Goal: Task Accomplishment & Management: Use online tool/utility

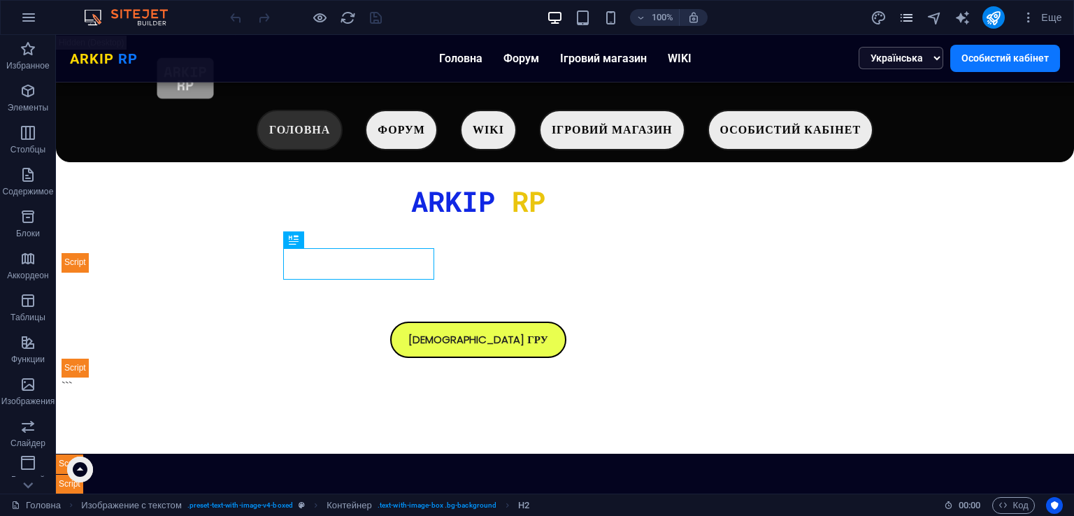
click at [912, 22] on icon "pages" at bounding box center [907, 18] width 16 height 16
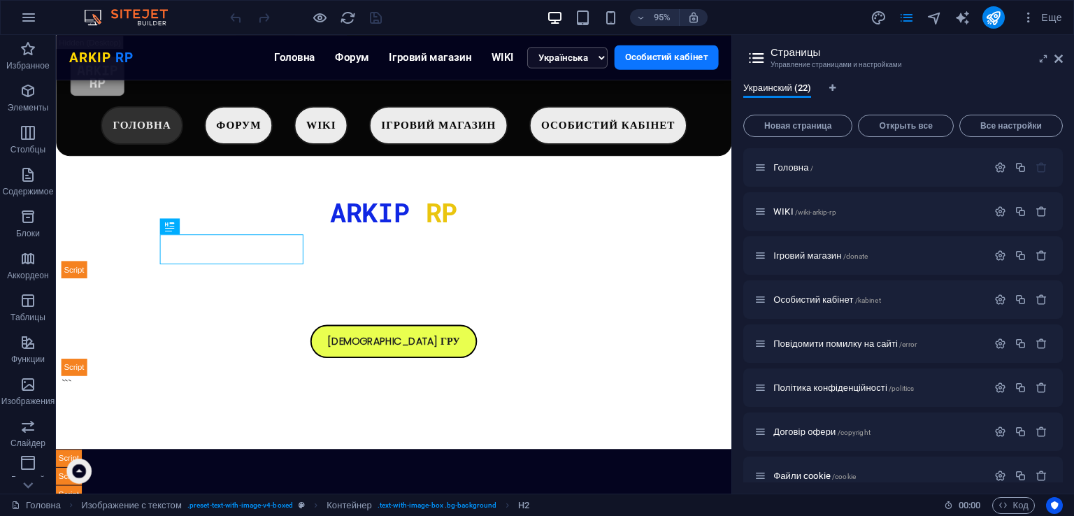
scroll to position [562, 0]
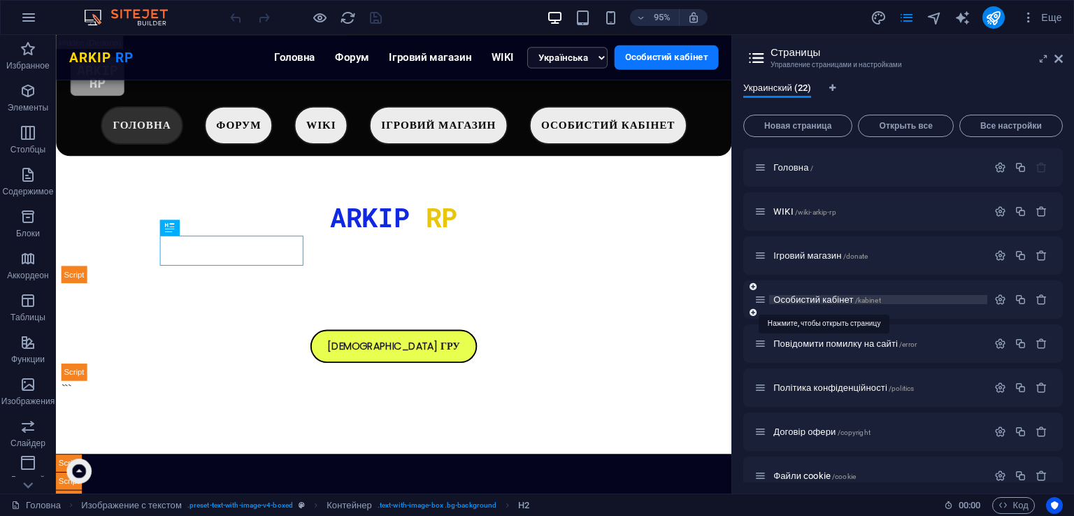
click at [853, 299] on span "Особистий кабінет /kabinet" at bounding box center [828, 299] width 108 height 10
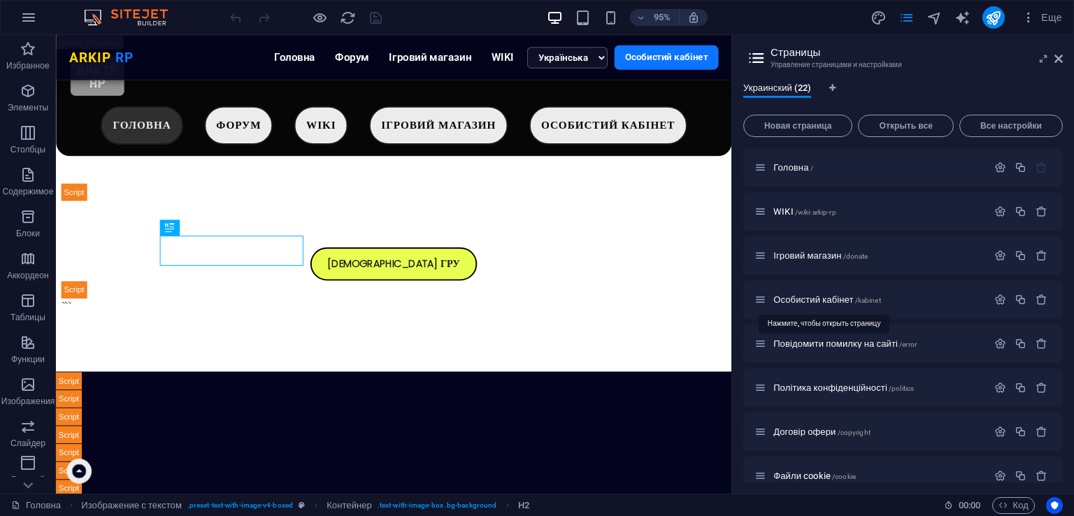
scroll to position [0, 0]
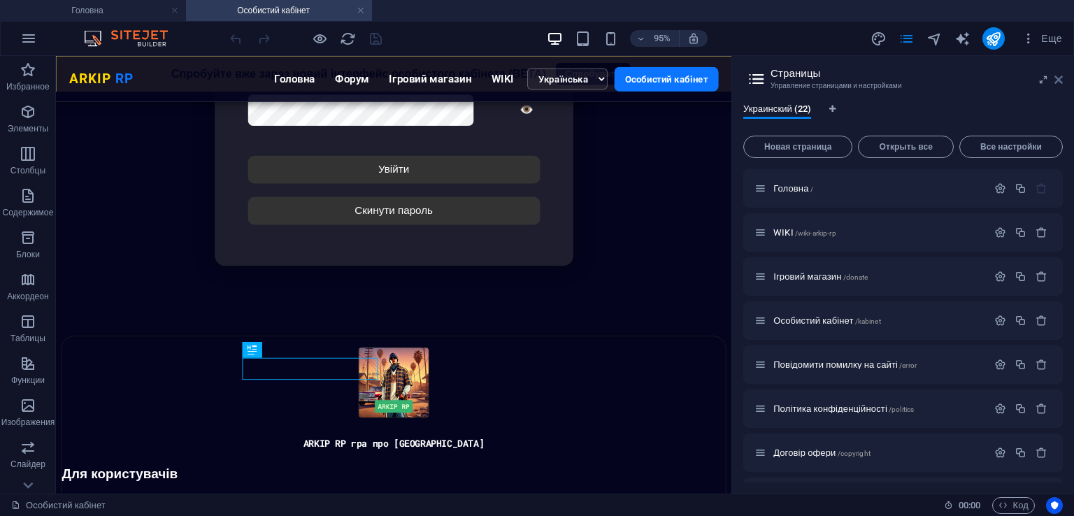
click at [1060, 82] on icon at bounding box center [1059, 79] width 8 height 11
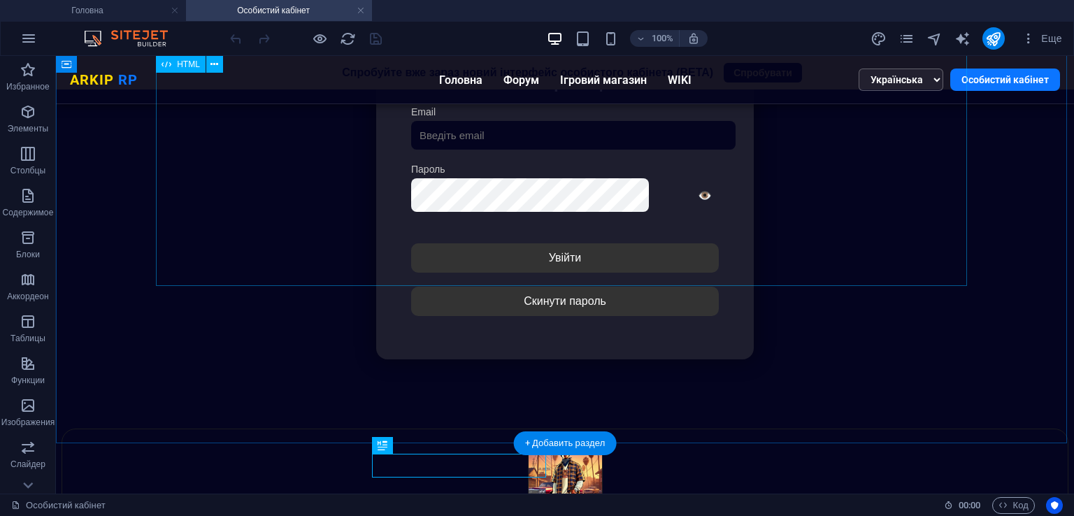
scroll to position [342, 0]
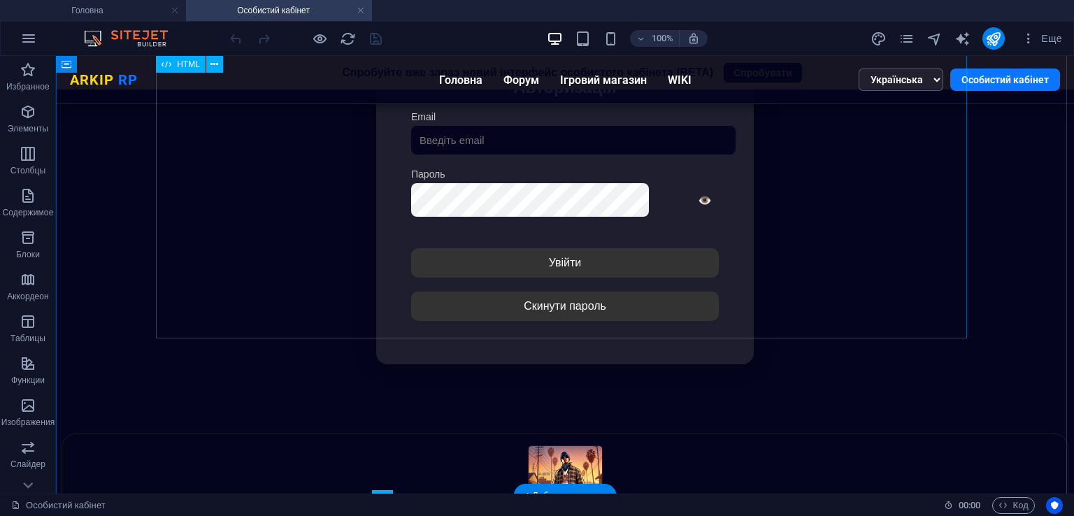
click at [597, 239] on div "Особистий кабінет Немає з'єднання з інтернетом... Авторизація Email [GEOGRAPHIC…" at bounding box center [565, 200] width 1006 height 466
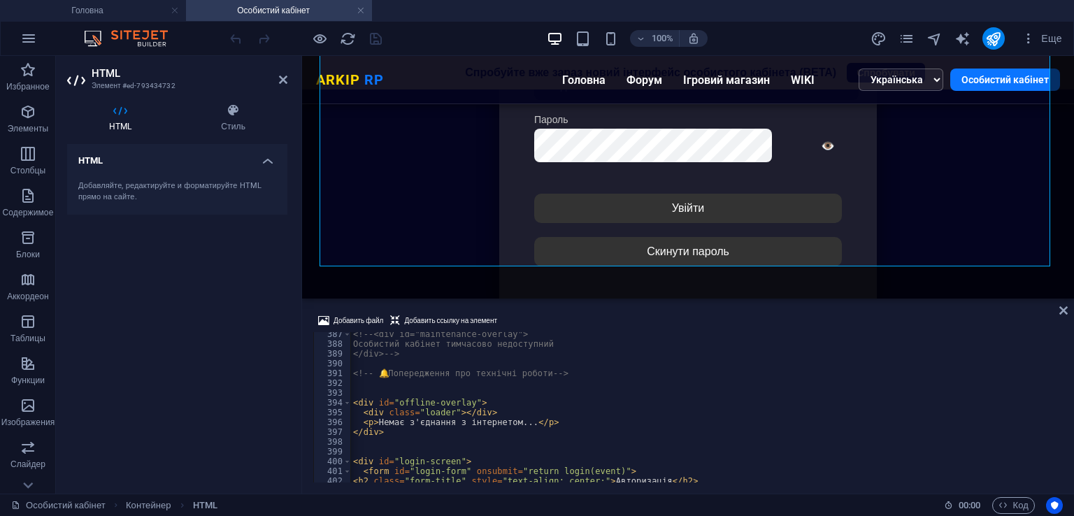
scroll to position [3783, 0]
type textarea "<div id="offline-overlay">"
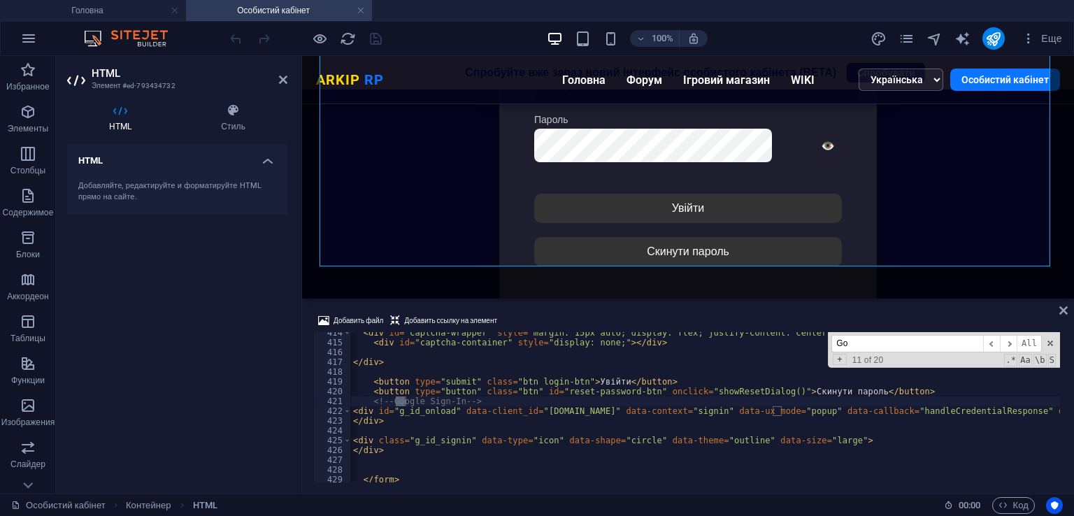
scroll to position [4049, 0]
type input "Goog"
drag, startPoint x: 872, startPoint y: 412, endPoint x: 534, endPoint y: 413, distance: 337.2
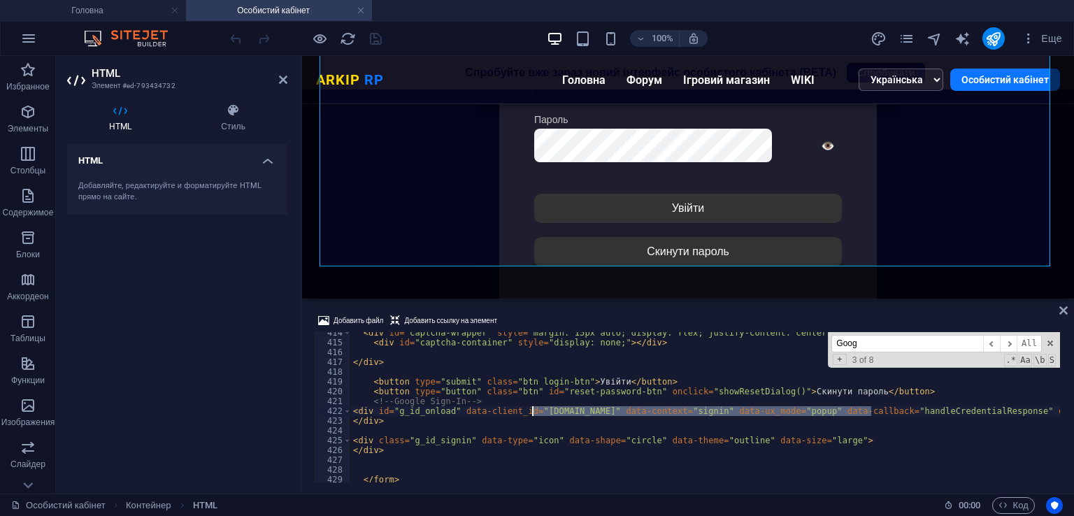
paste textarea "52371698963-7qjjag8nbmcq6t792taqgmtqurom1v6l"
type textarea "<div id="g_id_onload" data-client_id="[DOMAIN_NAME]" data-context="signin" data…"
click at [703, 316] on div "Добавить файл Добавить ссылку на элемент" at bounding box center [688, 323] width 750 height 20
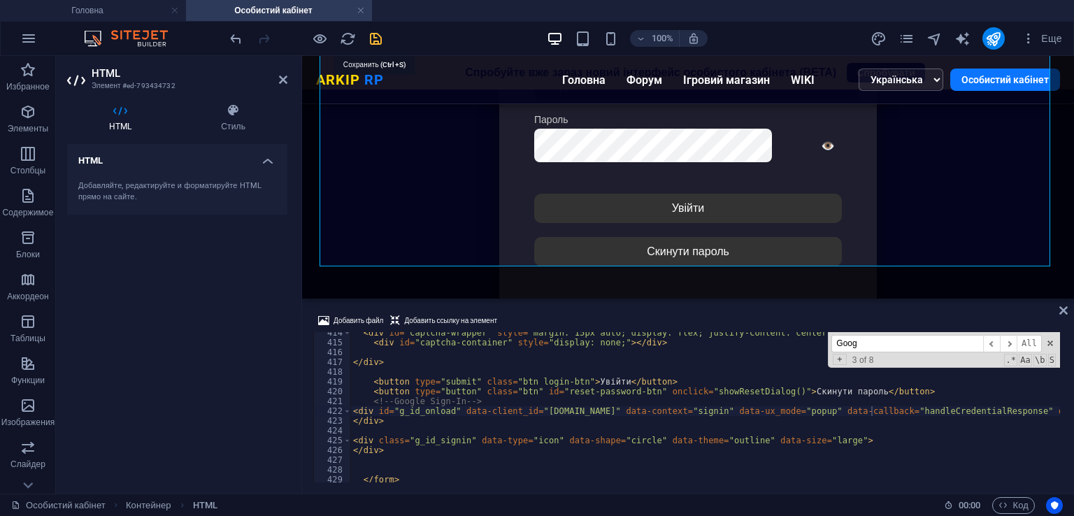
click at [372, 37] on icon "save" at bounding box center [376, 39] width 16 height 16
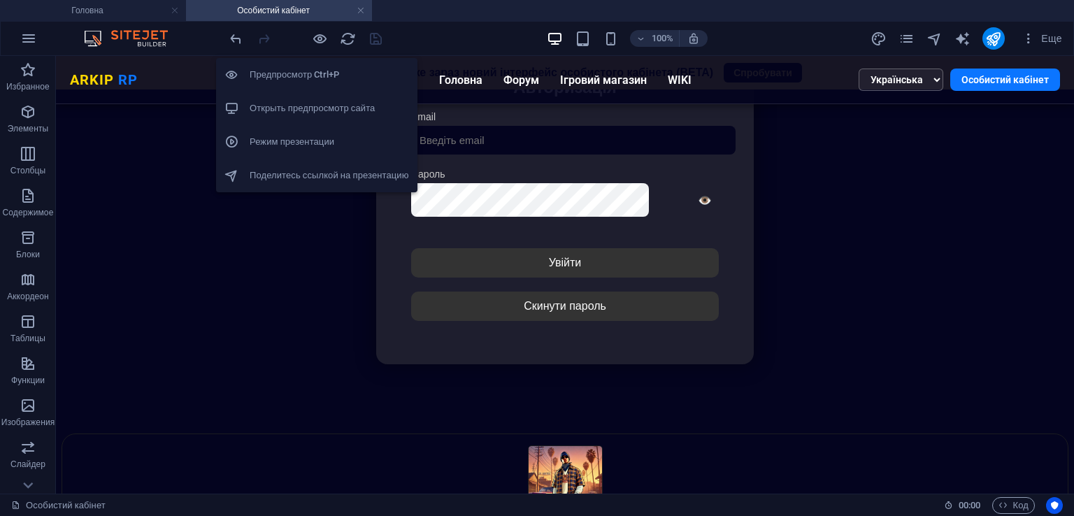
click at [305, 110] on h6 "Открыть предпросмотр сайта" at bounding box center [329, 108] width 159 height 17
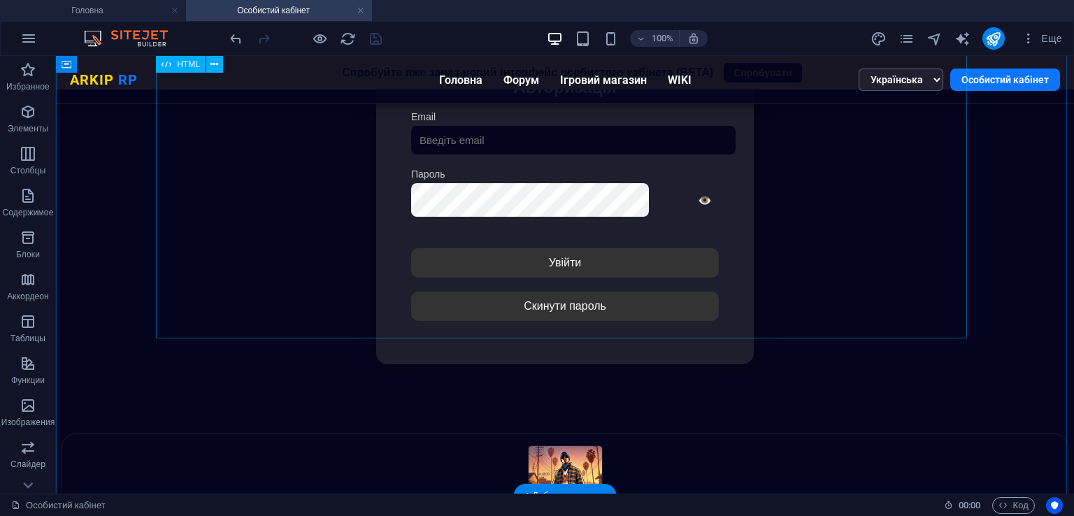
click at [509, 217] on div "Особистий кабінет Немає з'єднання з інтернетом... Авторизація Email [GEOGRAPHIC…" at bounding box center [565, 200] width 1006 height 466
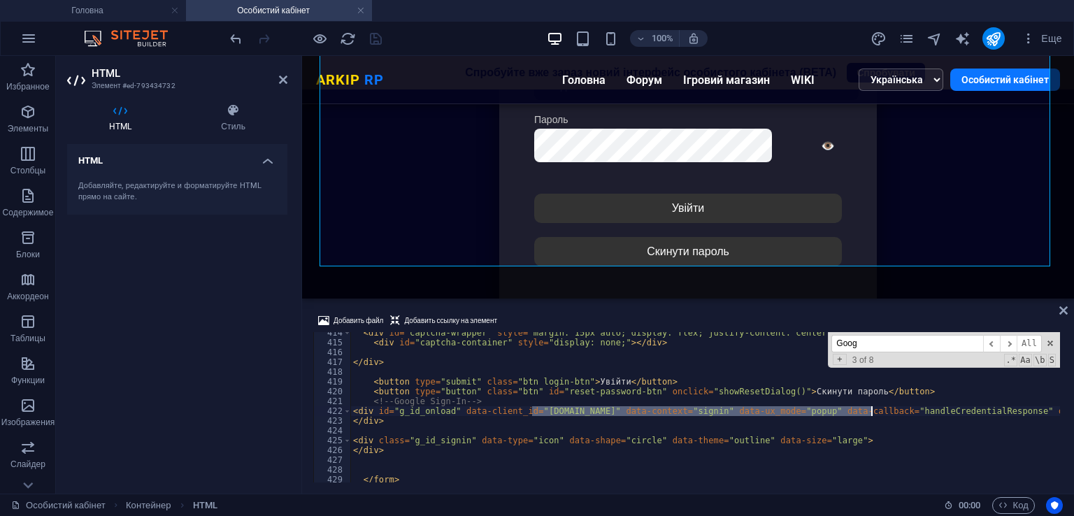
drag, startPoint x: 532, startPoint y: 410, endPoint x: 872, endPoint y: 408, distance: 340.0
type textarea "<div id="g_id_onload" data-client_id="[DOMAIN_NAME]" data-context="signin" data…"
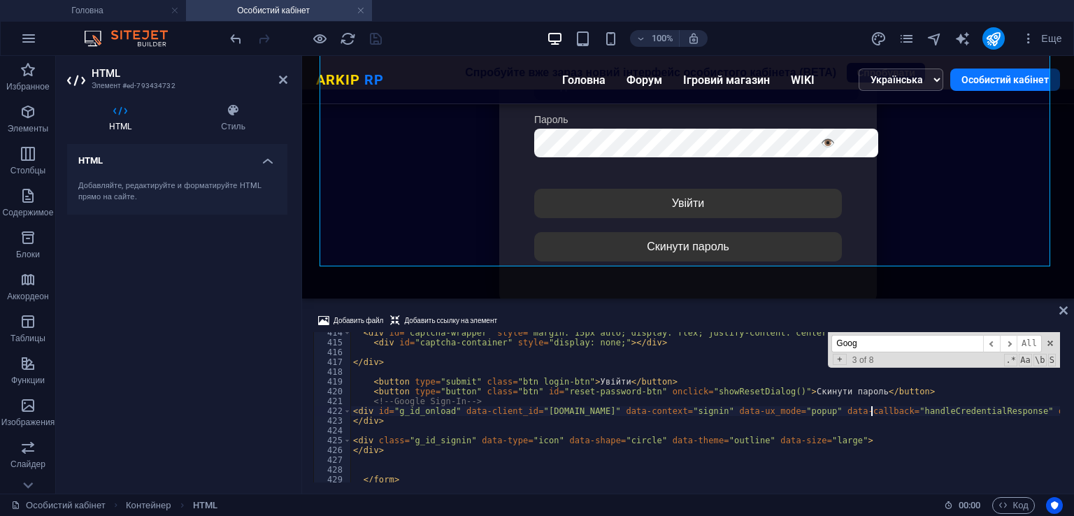
click at [772, 314] on div "Добавить файл Добавить ссылку на элемент" at bounding box center [688, 323] width 750 height 20
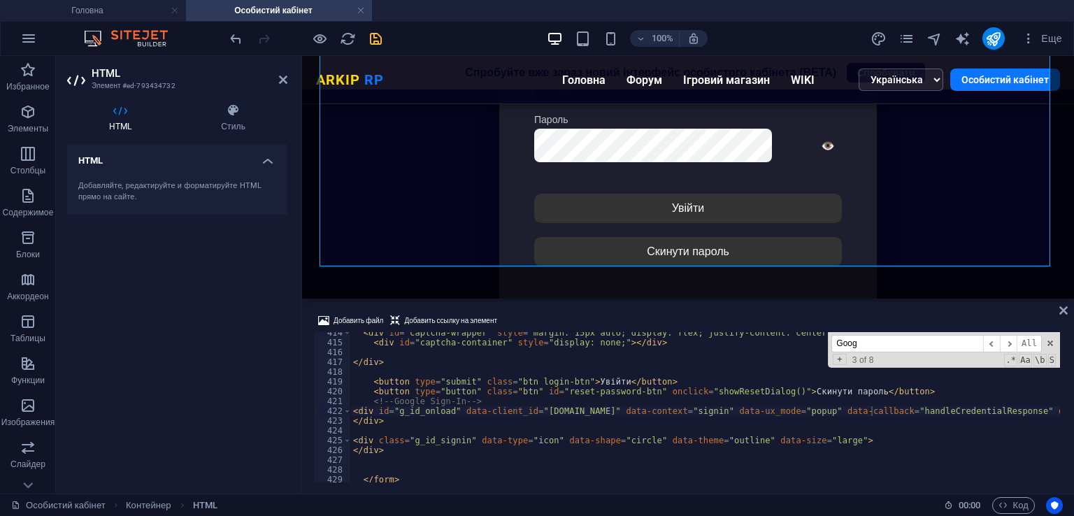
click at [375, 32] on icon "save" at bounding box center [376, 39] width 16 height 16
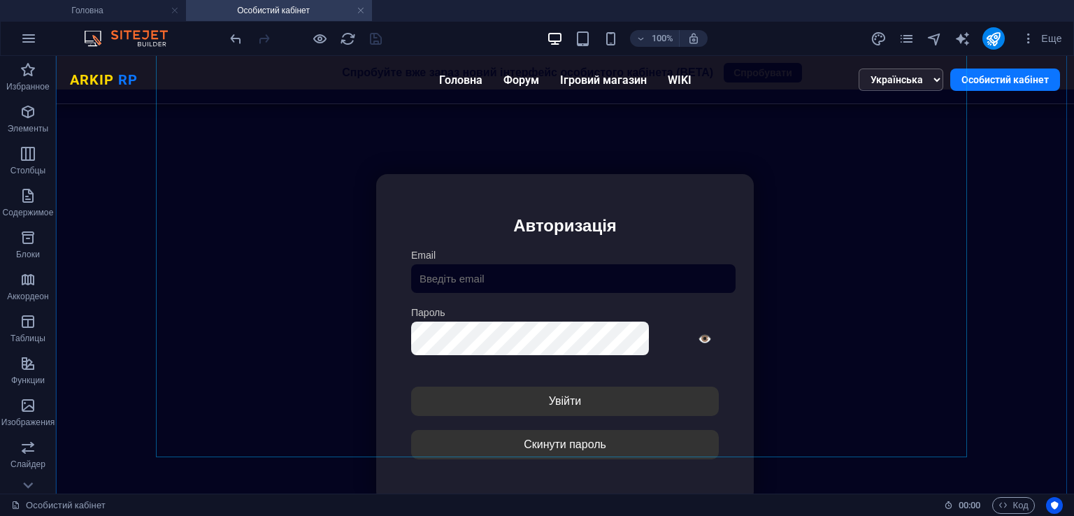
scroll to position [0, 0]
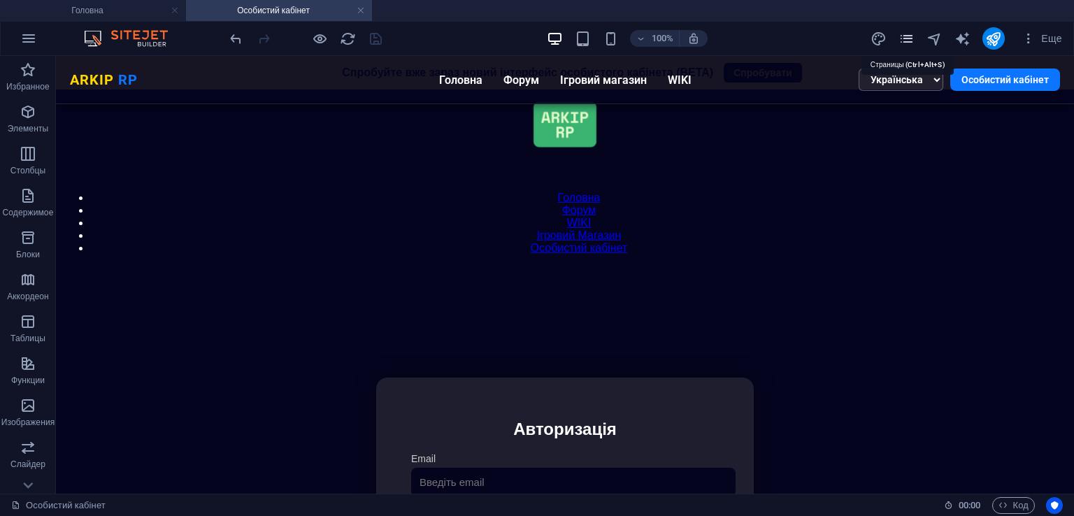
click at [902, 43] on icon "pages" at bounding box center [907, 39] width 16 height 16
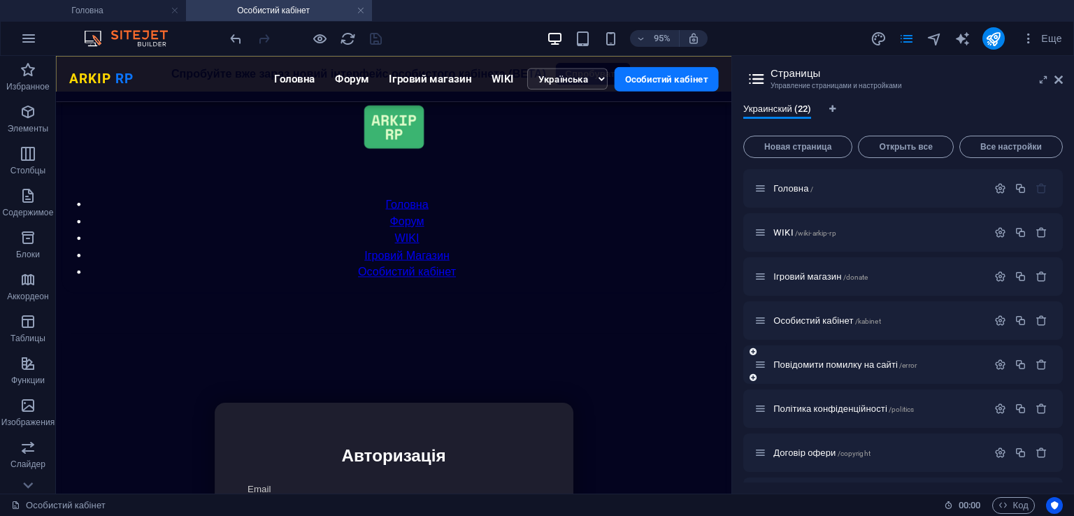
scroll to position [589, 0]
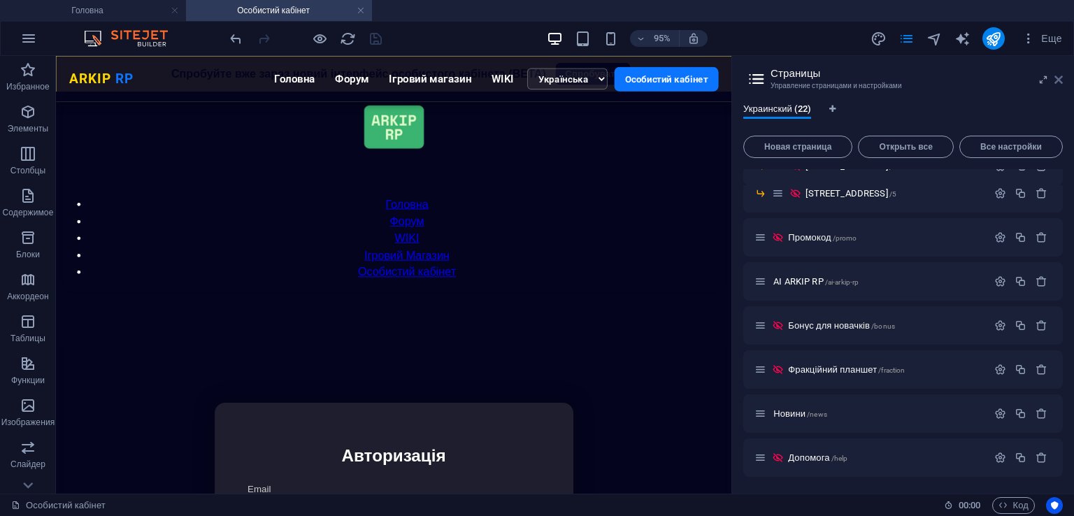
click at [1060, 79] on icon at bounding box center [1059, 79] width 8 height 11
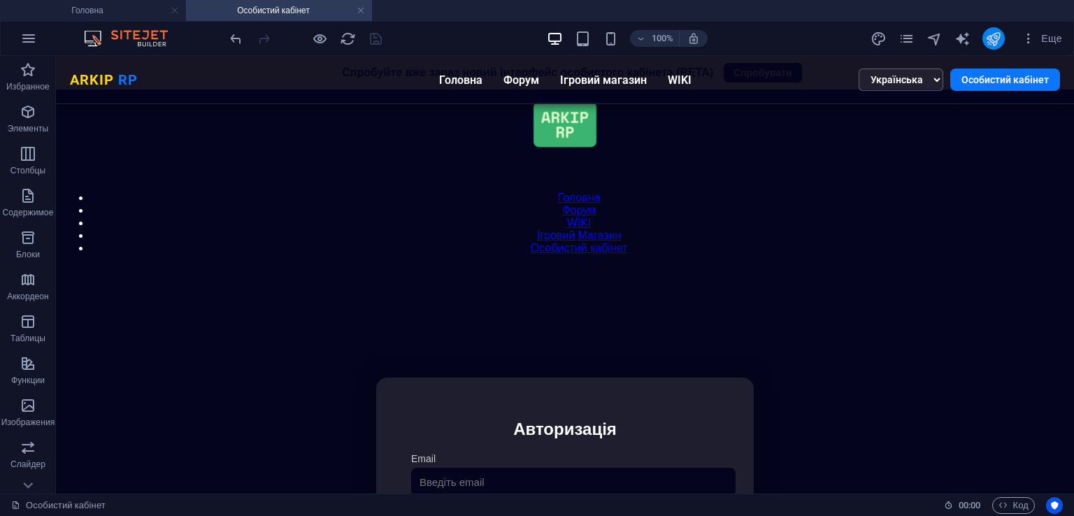
click at [1002, 43] on icon "publish" at bounding box center [994, 39] width 16 height 16
